Goal: Entertainment & Leisure: Browse casually

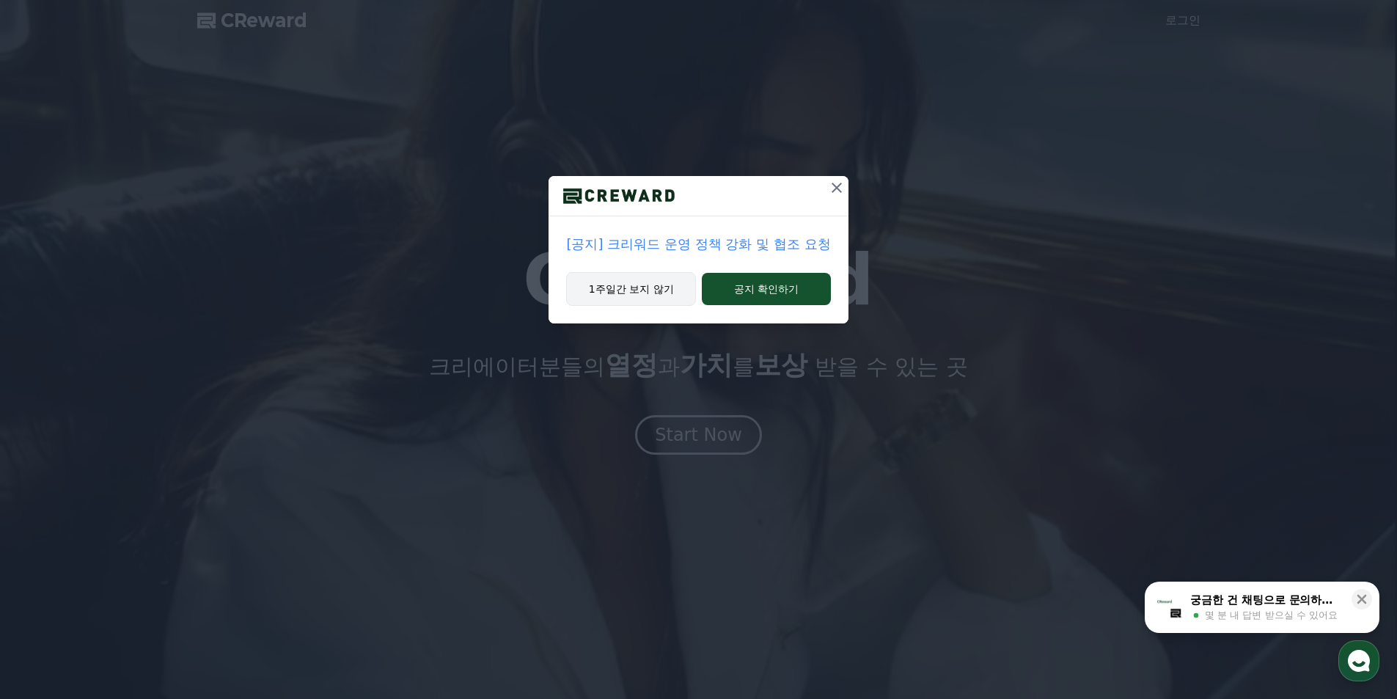
click at [657, 273] on button "1주일간 보지 않기" at bounding box center [631, 289] width 130 height 34
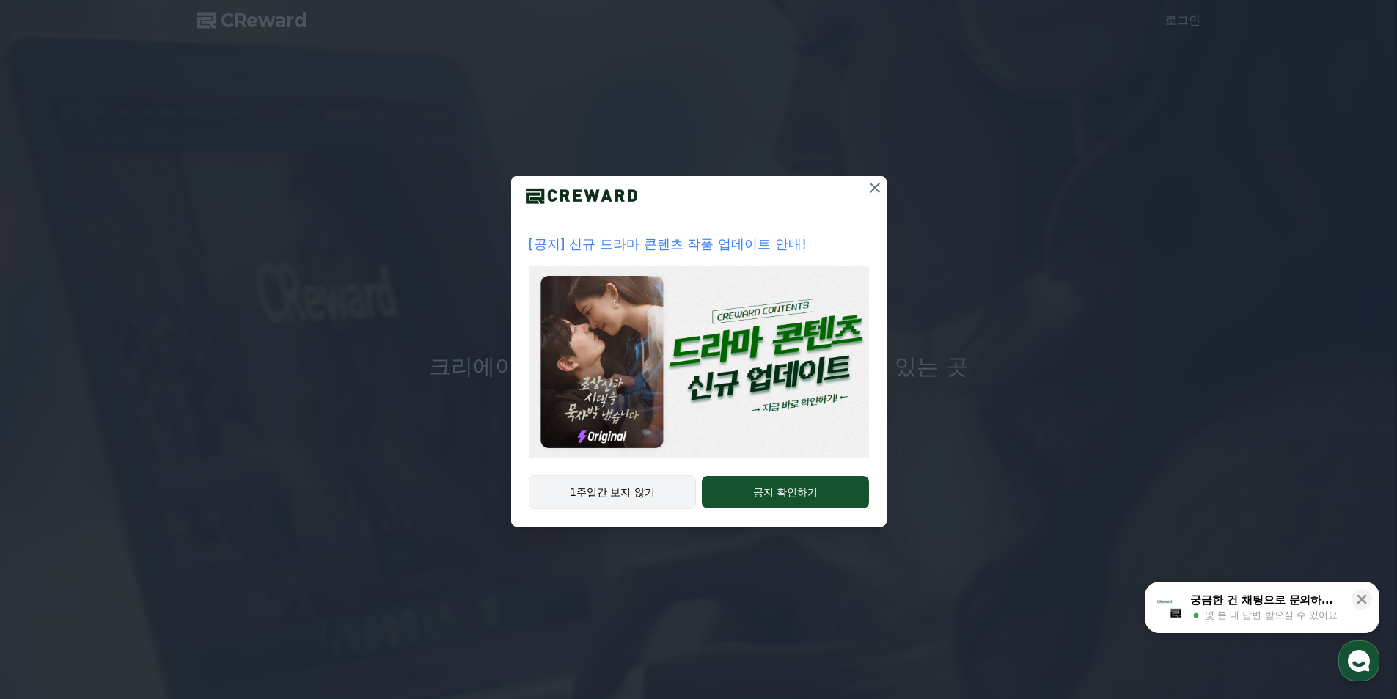
click at [680, 499] on button "1주일간 보지 않기" at bounding box center [613, 492] width 168 height 34
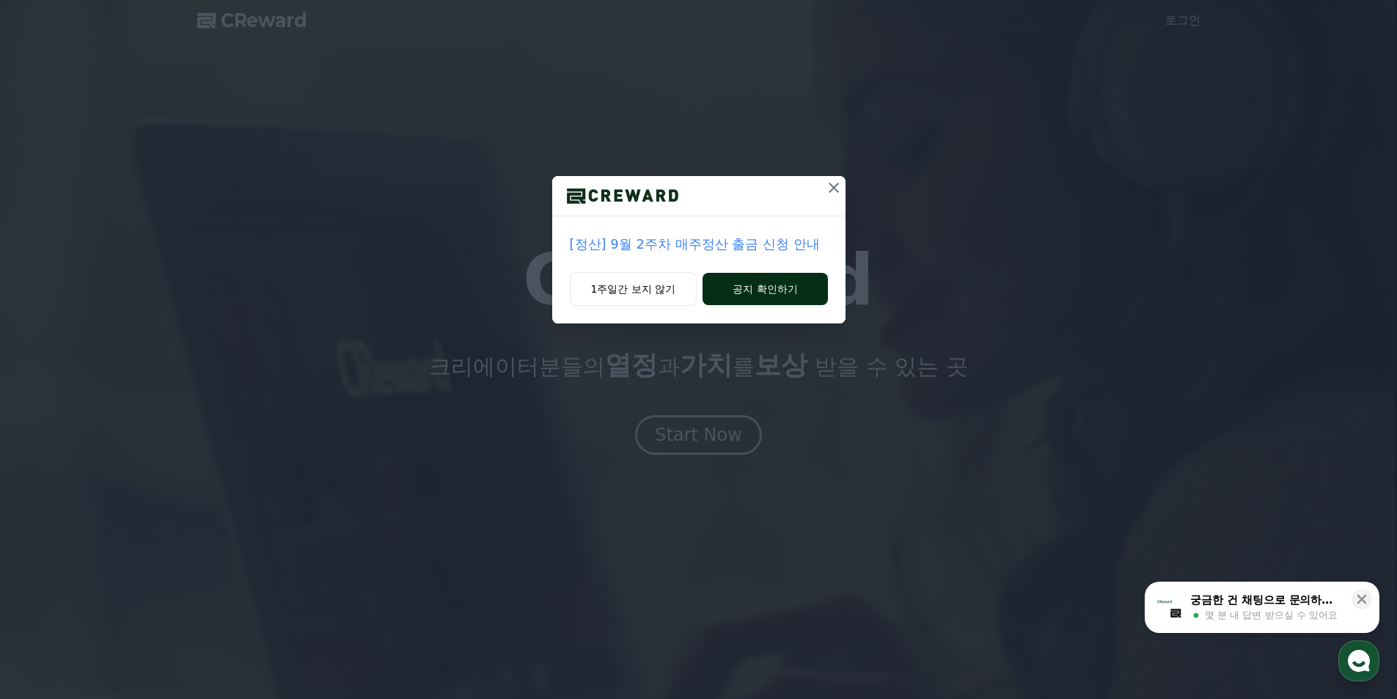
click at [715, 276] on button "공지 확인하기" at bounding box center [764, 289] width 125 height 32
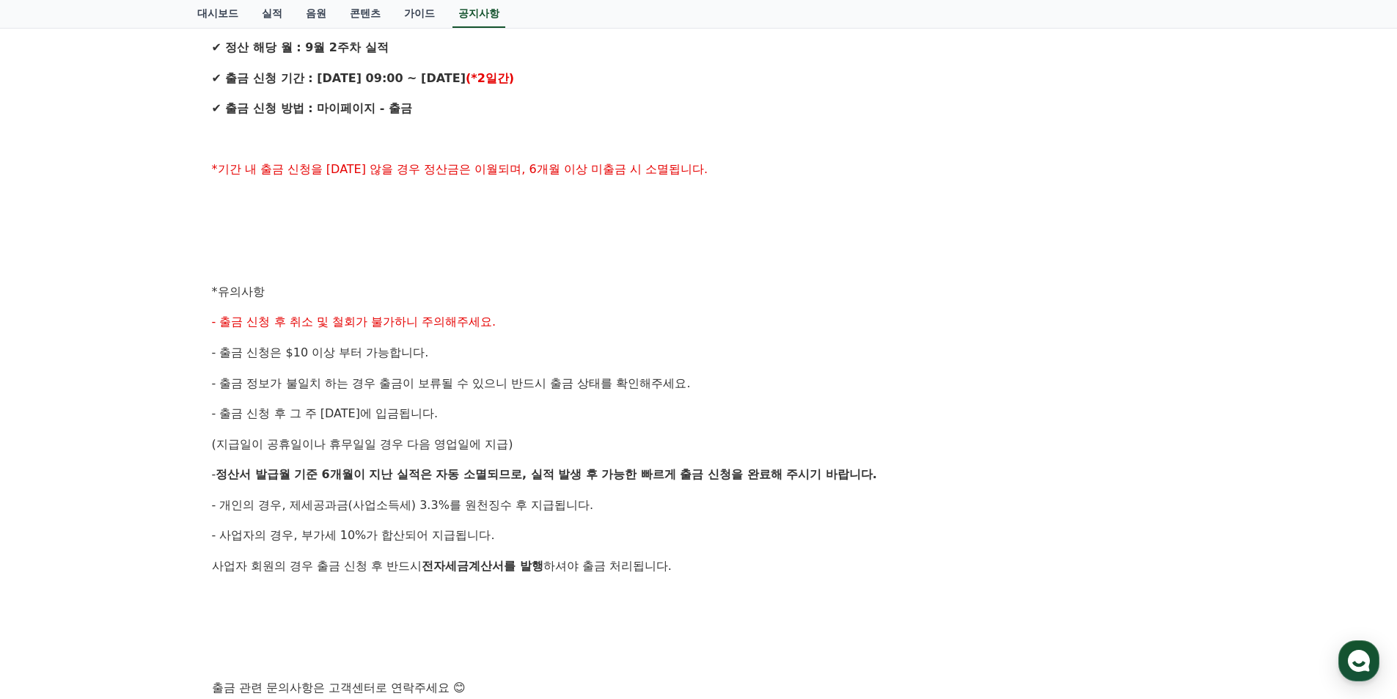
scroll to position [293, 0]
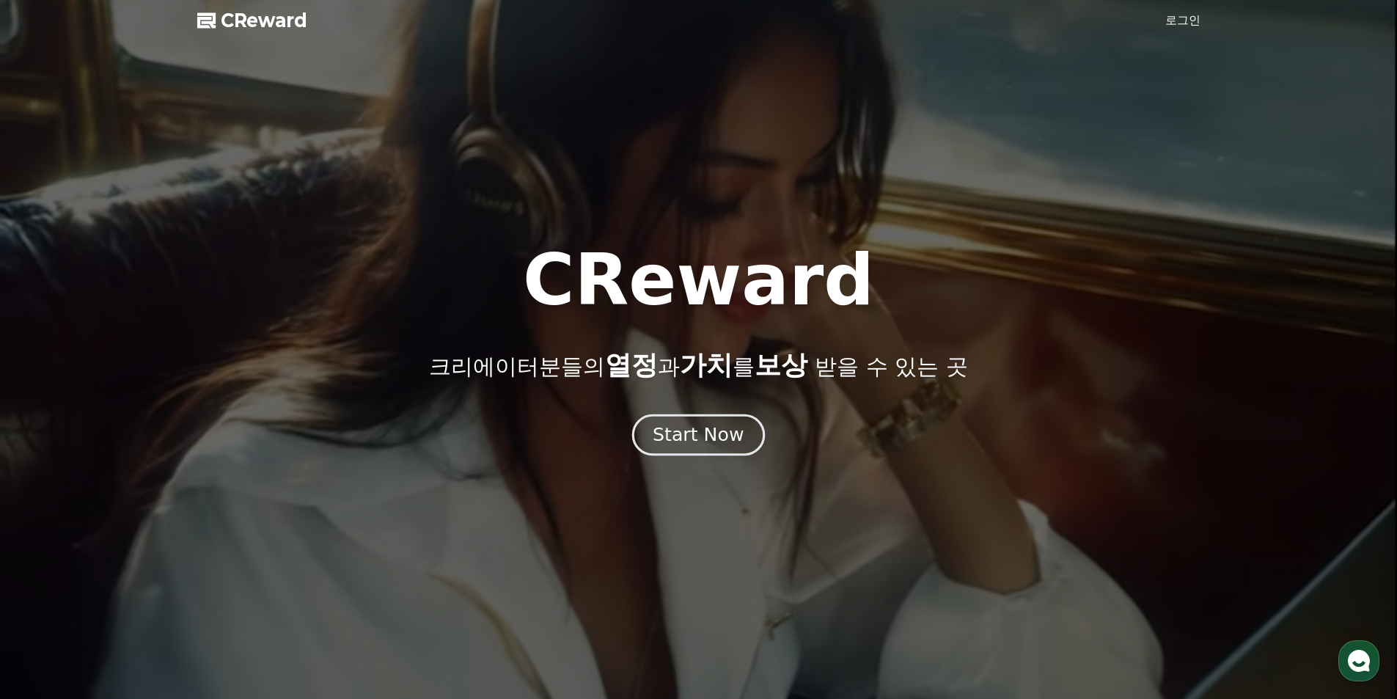
click at [721, 414] on button "Start Now" at bounding box center [698, 435] width 133 height 42
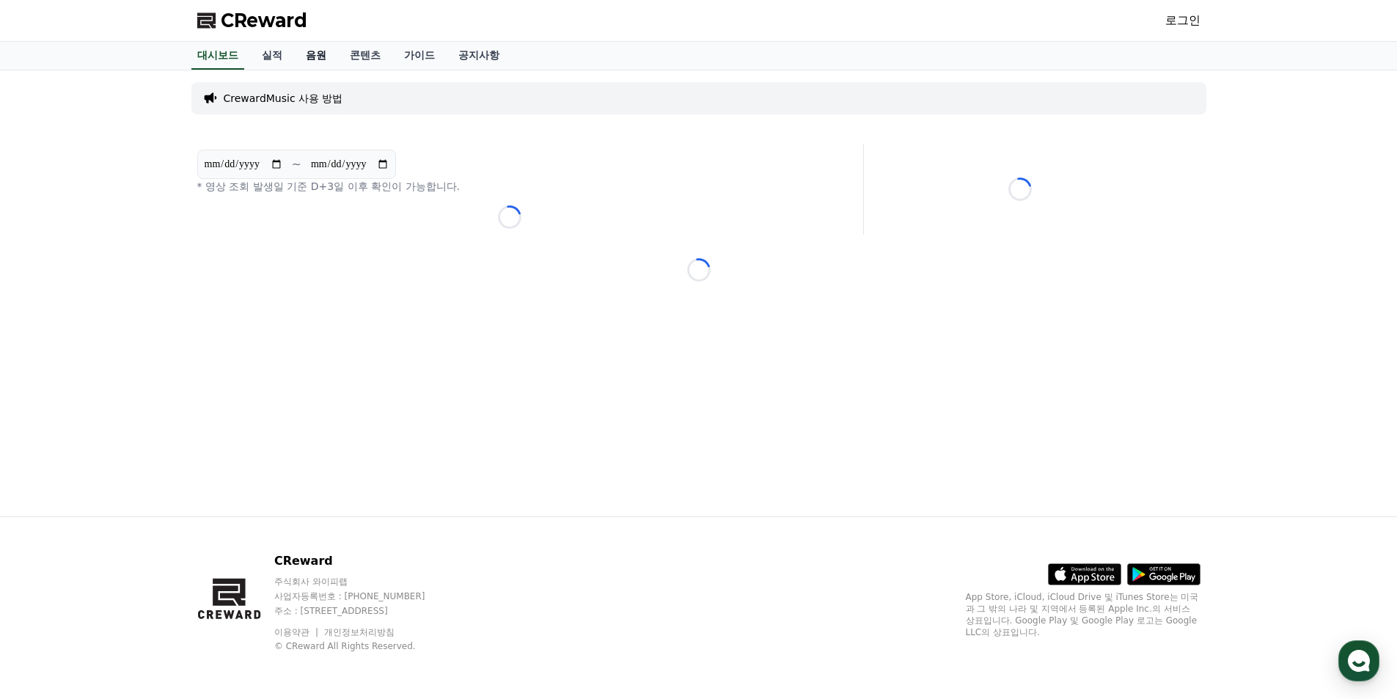
click at [318, 54] on link "음원" at bounding box center [316, 56] width 44 height 28
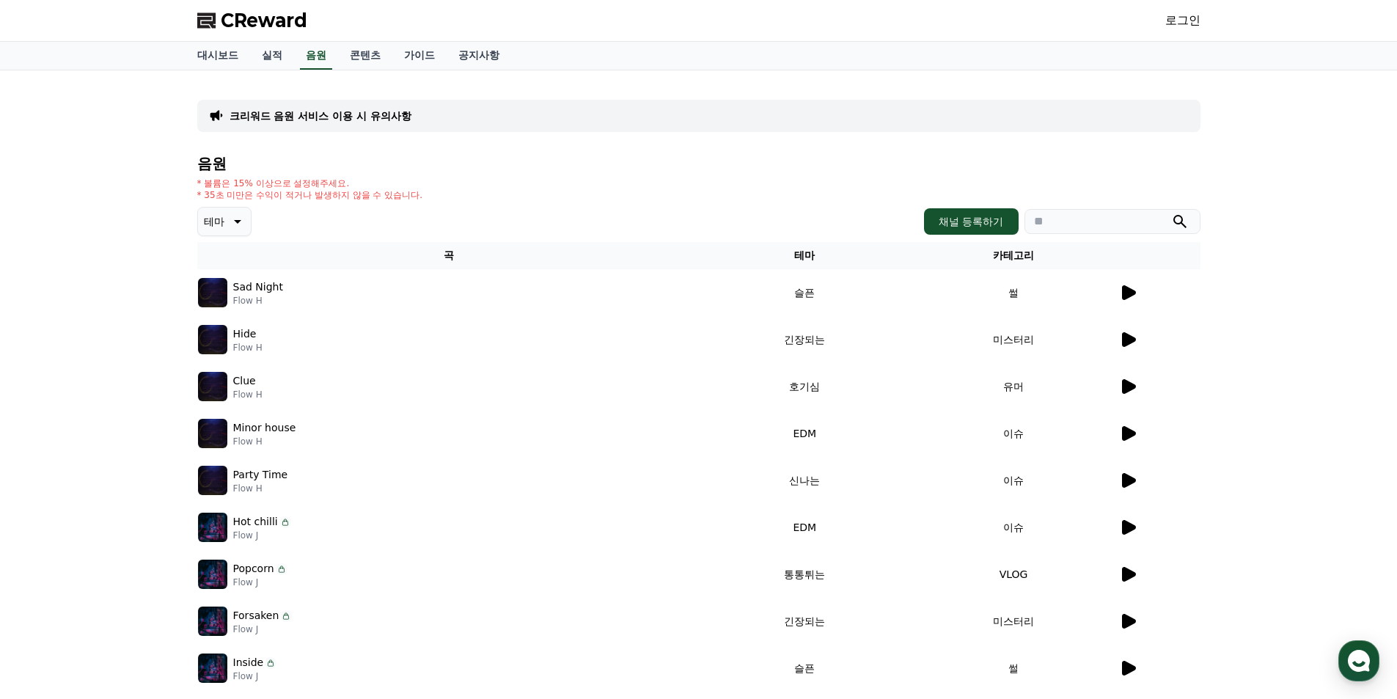
click at [239, 215] on icon at bounding box center [236, 222] width 18 height 18
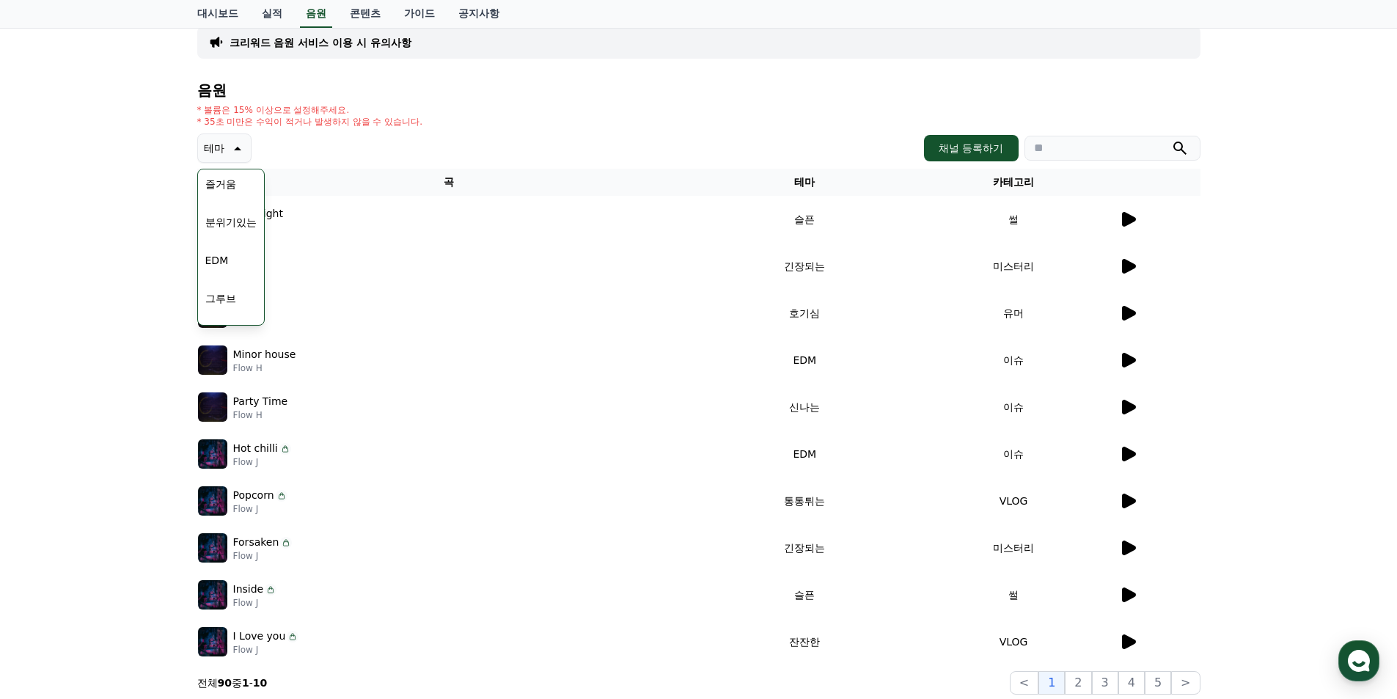
scroll to position [311, 0]
click at [225, 264] on button "즐거움" at bounding box center [220, 257] width 43 height 32
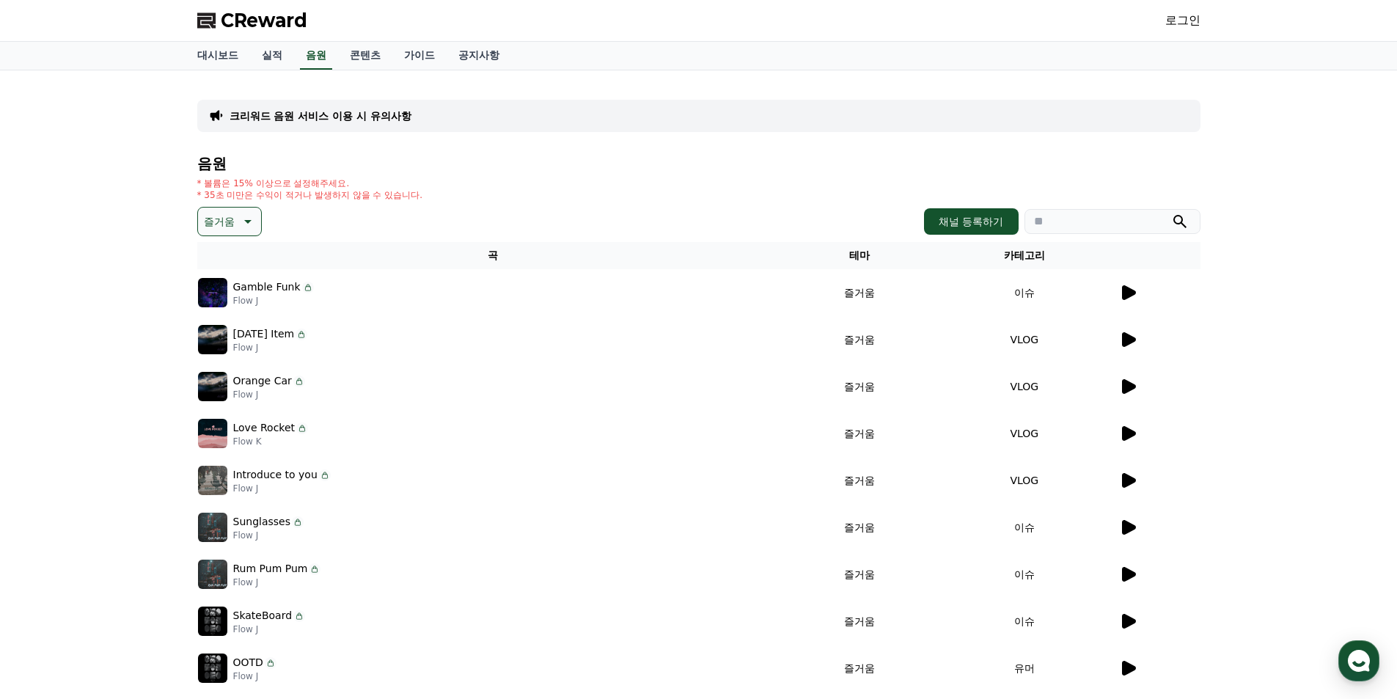
click at [1132, 526] on icon at bounding box center [1129, 527] width 14 height 15
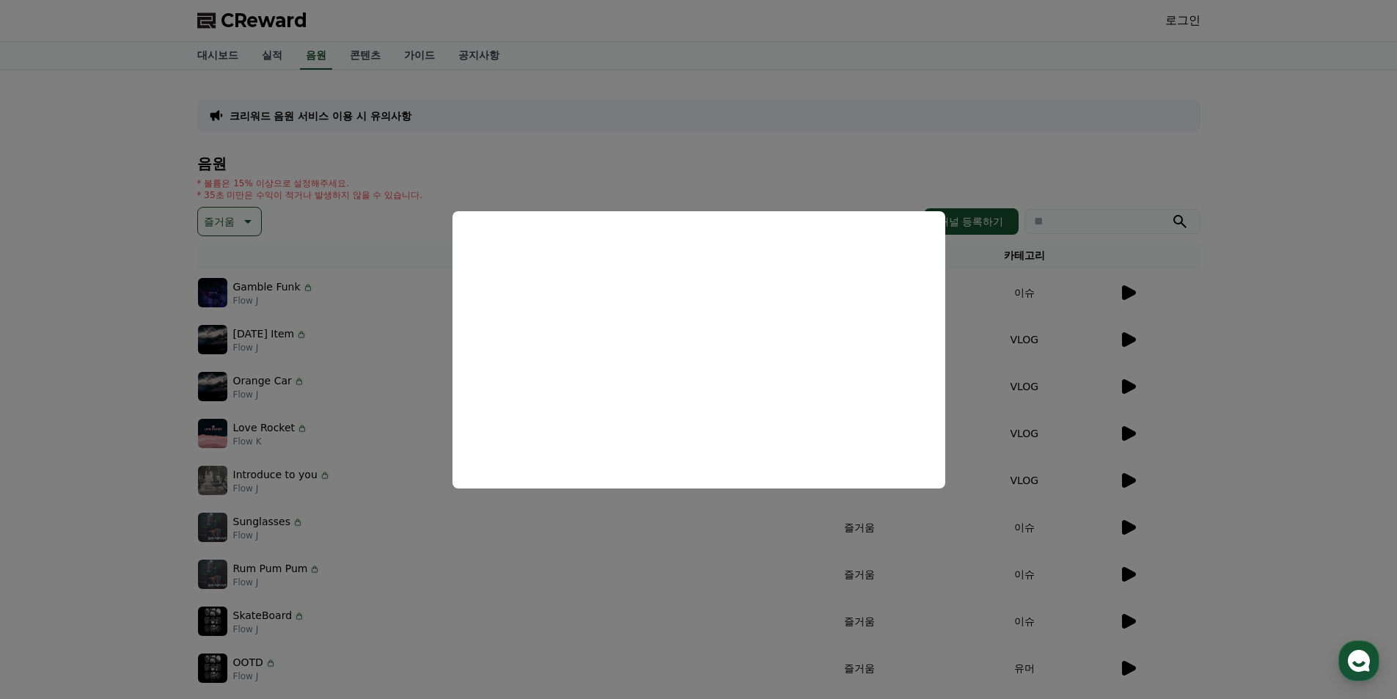
click at [1131, 566] on button "close modal" at bounding box center [698, 349] width 1397 height 699
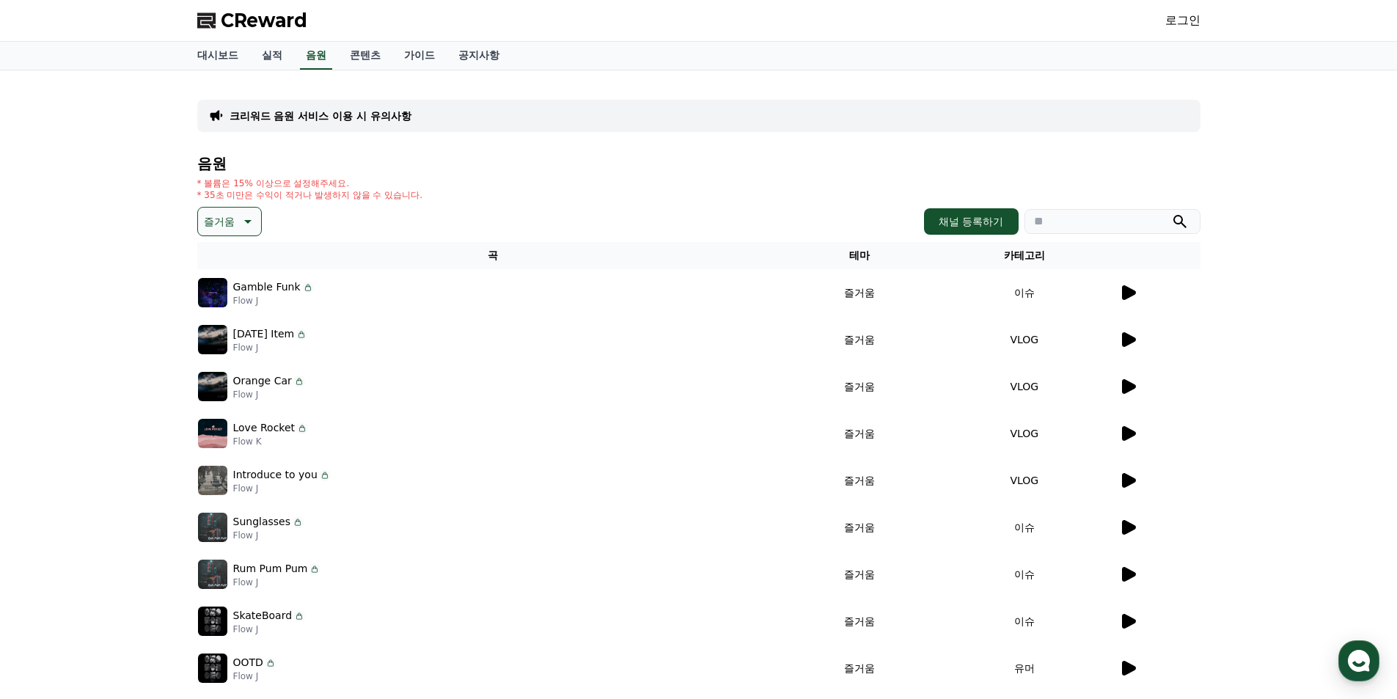
click at [1130, 576] on icon at bounding box center [1129, 574] width 14 height 15
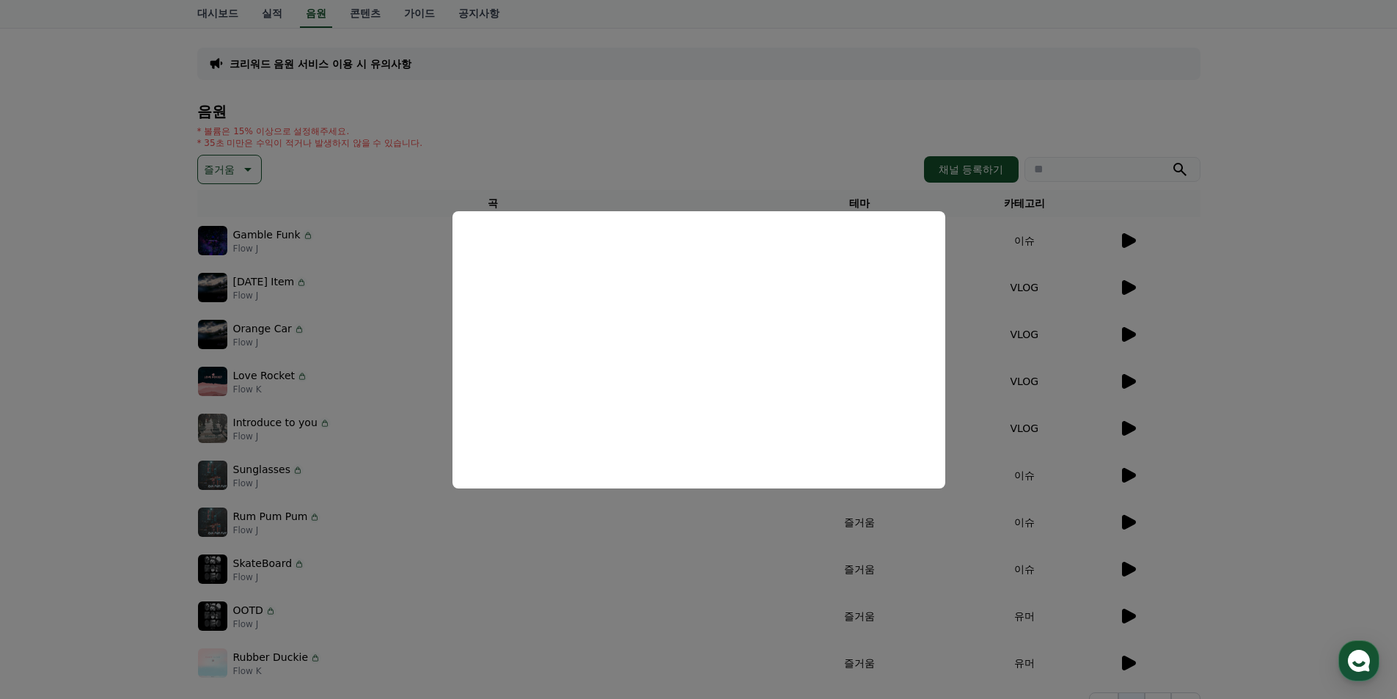
scroll to position [147, 0]
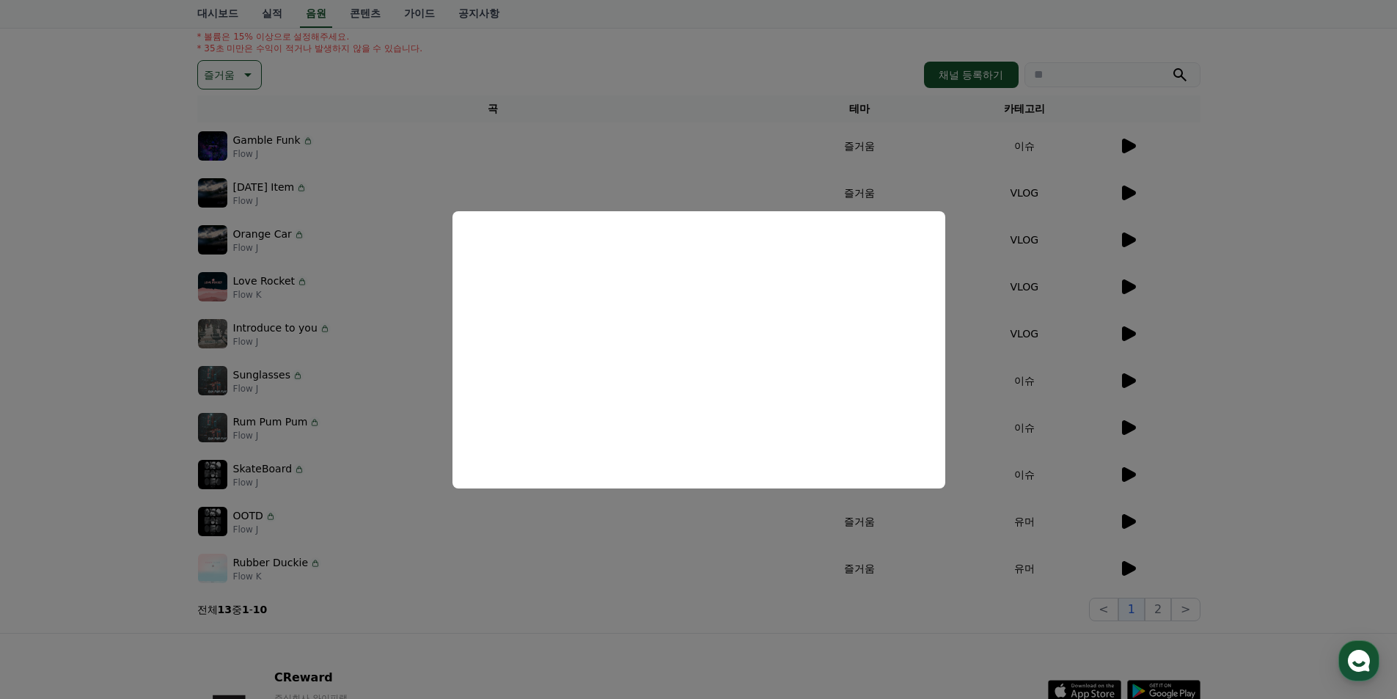
click at [1131, 473] on button "close modal" at bounding box center [698, 349] width 1397 height 699
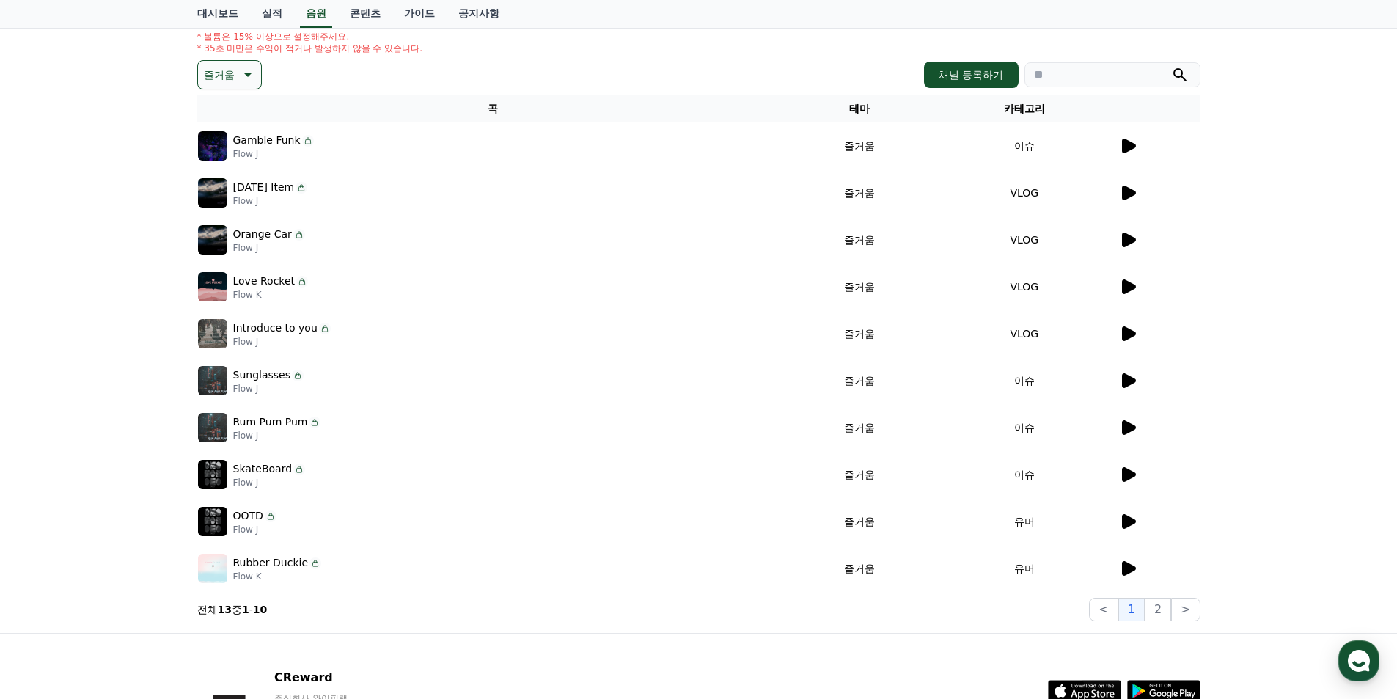
click at [1130, 465] on td at bounding box center [1159, 474] width 82 height 47
click at [1129, 469] on icon at bounding box center [1128, 475] width 18 height 18
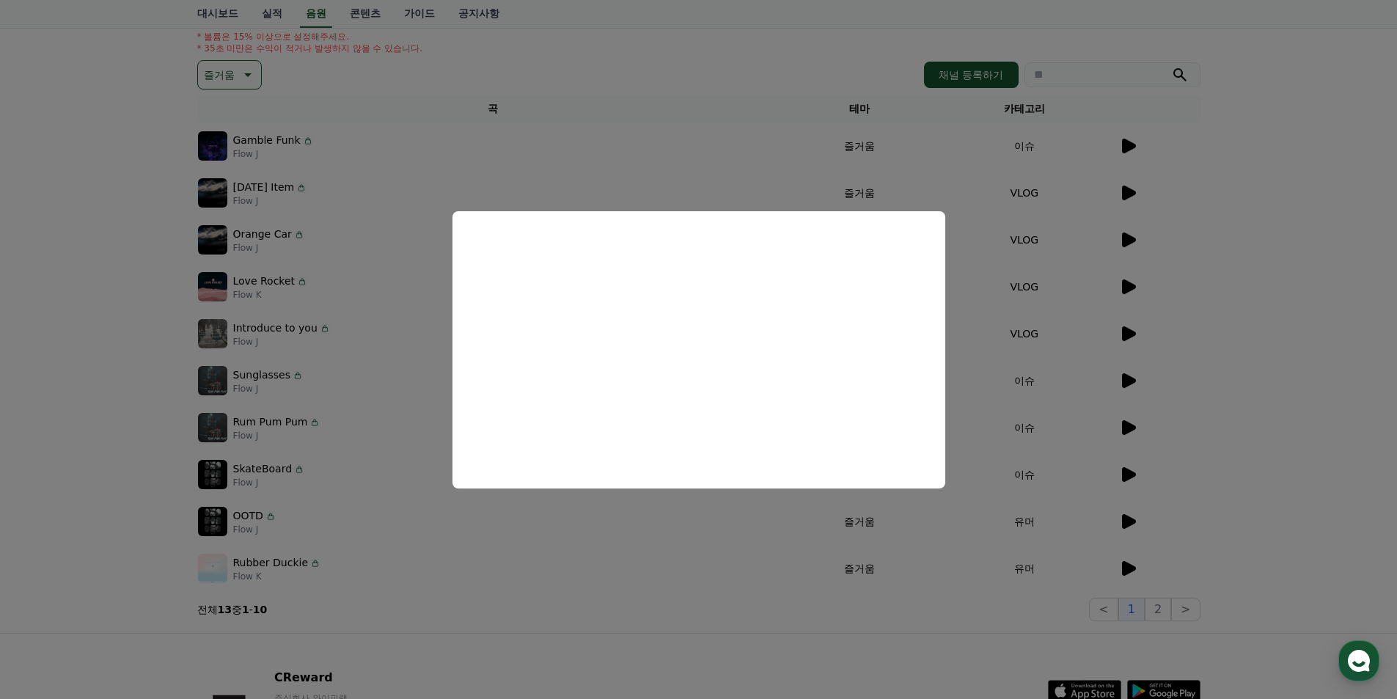
click at [1117, 511] on button "close modal" at bounding box center [698, 349] width 1397 height 699
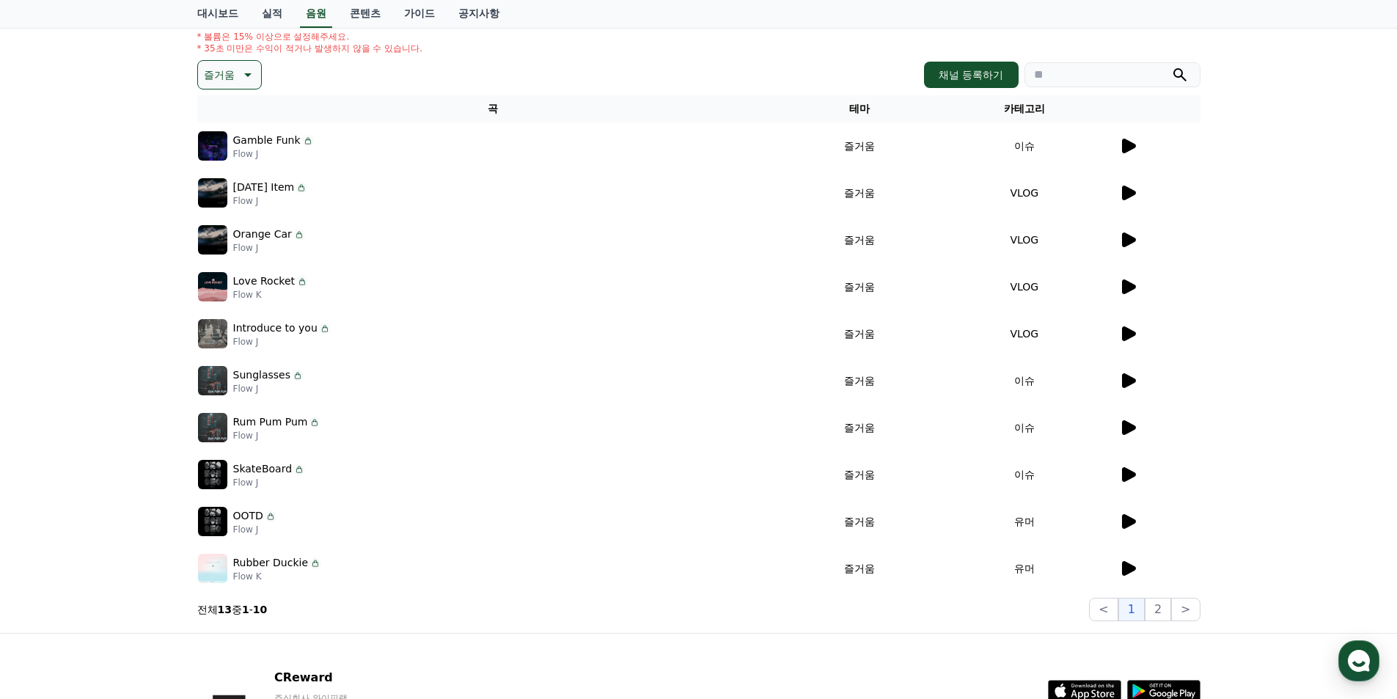
click at [1126, 521] on icon at bounding box center [1129, 521] width 14 height 15
